Goal: Manage account settings

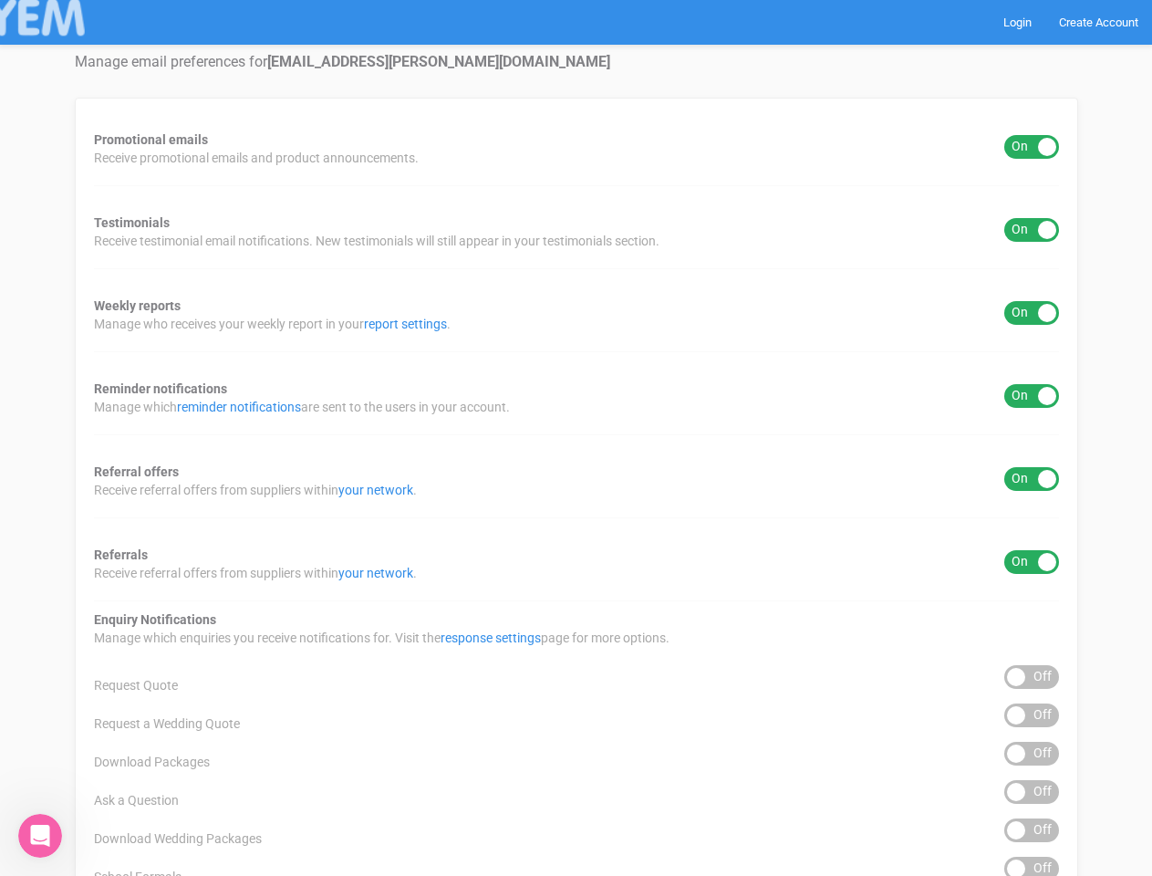
click at [576, 438] on div "Promotional emails ON OFF Receive promotional emails and product announcements.…" at bounding box center [577, 736] width 1004 height 1277
click at [1032, 147] on div "ON OFF" at bounding box center [1032, 147] width 55 height 24
click at [1032, 230] on div "ON OFF" at bounding box center [1032, 230] width 55 height 24
click at [1032, 313] on div "ON OFF" at bounding box center [1032, 313] width 55 height 24
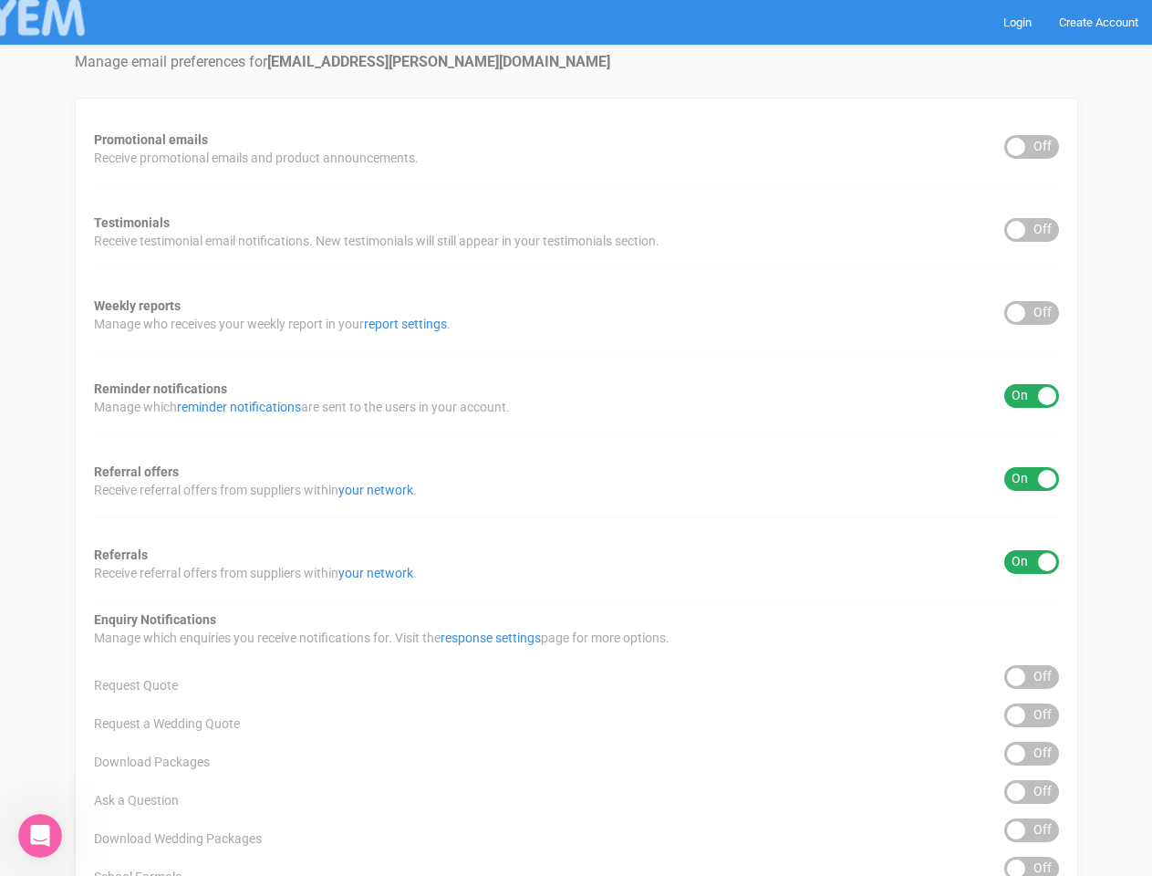
click at [1032, 396] on div "ON OFF" at bounding box center [1032, 396] width 55 height 24
click at [1032, 479] on div "ON OFF" at bounding box center [1032, 479] width 55 height 24
click at [1032, 562] on div "ON OFF" at bounding box center [1032, 562] width 55 height 24
click at [1032, 677] on div "ON OFF" at bounding box center [1032, 677] width 55 height 24
click at [1032, 715] on div "ON OFF" at bounding box center [1032, 715] width 55 height 24
